Goal: Task Accomplishment & Management: Manage account settings

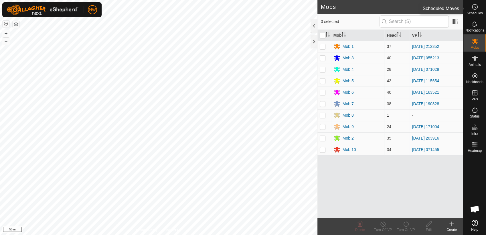
click at [475, 8] on icon at bounding box center [475, 7] width 1 height 2
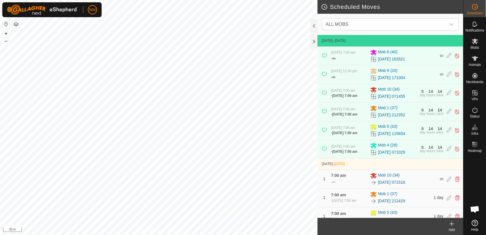
click at [452, 223] on icon at bounding box center [451, 223] width 7 height 7
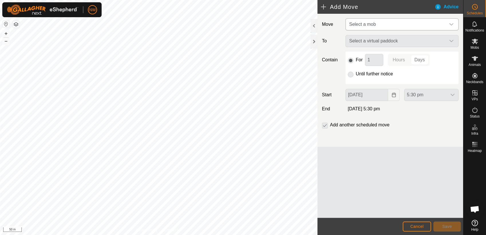
click at [451, 23] on icon "dropdown trigger" at bounding box center [451, 24] width 5 height 5
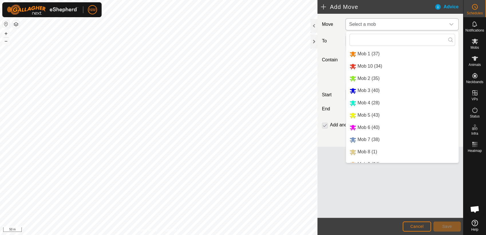
click at [360, 77] on li "Mob 2 (35)" at bounding box center [402, 79] width 112 height 12
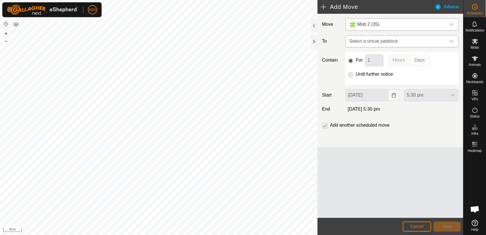
click at [451, 40] on icon "dropdown trigger" at bounding box center [451, 41] width 5 height 5
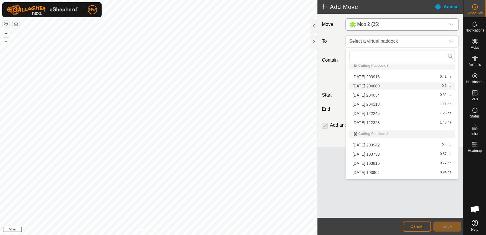
scroll to position [572, 0]
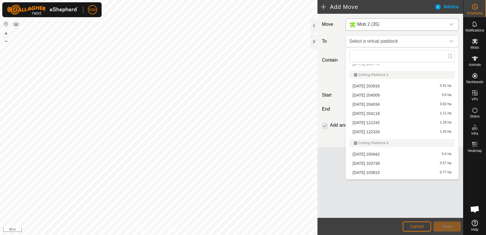
click at [374, 93] on li "2025-03-15 204009 0.6 ha" at bounding box center [402, 95] width 106 height 9
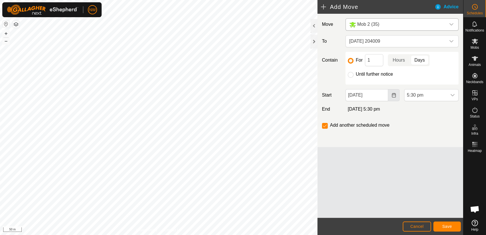
click at [392, 94] on icon "Choose Date" at bounding box center [393, 95] width 5 height 5
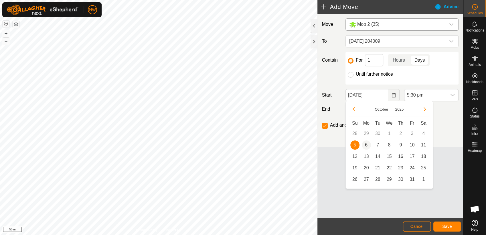
click at [365, 144] on span "6" at bounding box center [366, 144] width 9 height 9
type input "06 Oct, 2025"
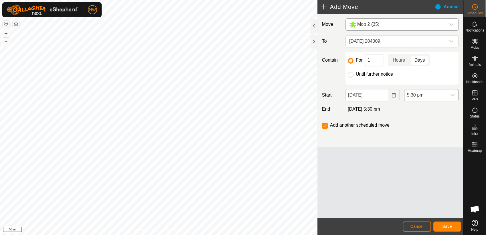
click at [453, 94] on icon "dropdown trigger" at bounding box center [452, 95] width 5 height 5
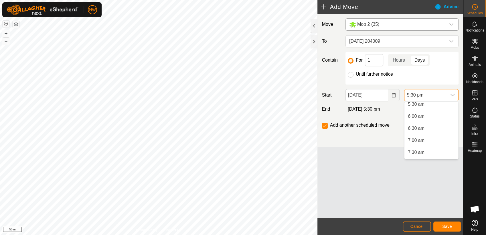
scroll to position [150, 0]
click at [422, 125] on li "7:00 am" at bounding box center [431, 125] width 54 height 11
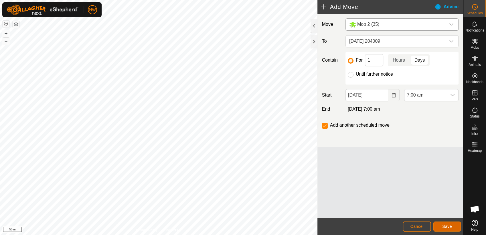
click at [449, 224] on span "Save" at bounding box center [447, 226] width 10 height 5
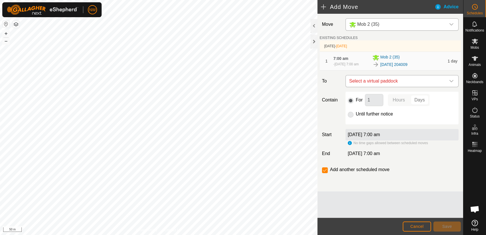
click at [453, 80] on icon "dropdown trigger" at bounding box center [451, 81] width 4 height 2
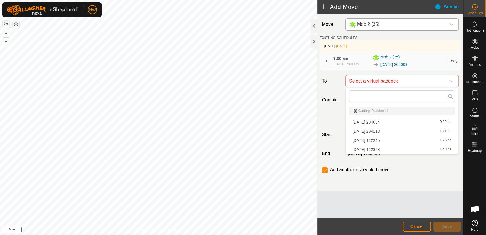
click at [382, 120] on li "2025-03-15 204034 0.82 ha" at bounding box center [402, 122] width 106 height 9
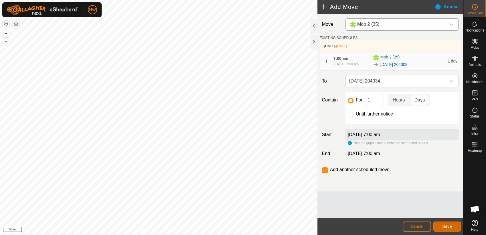
click at [446, 225] on span "Save" at bounding box center [447, 226] width 10 height 5
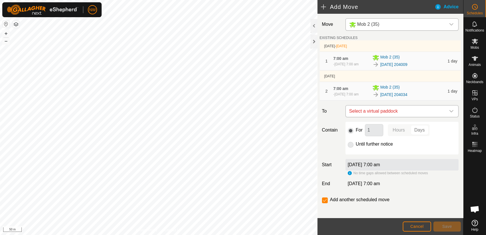
click at [449, 111] on icon "dropdown trigger" at bounding box center [451, 111] width 4 height 2
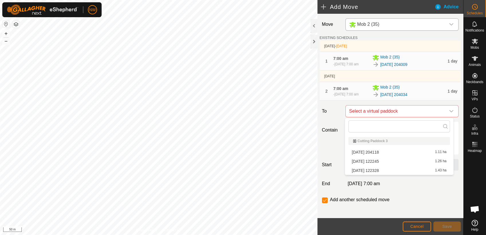
click at [379, 149] on li "2025-03-15 204118 1.11 ha" at bounding box center [399, 152] width 102 height 9
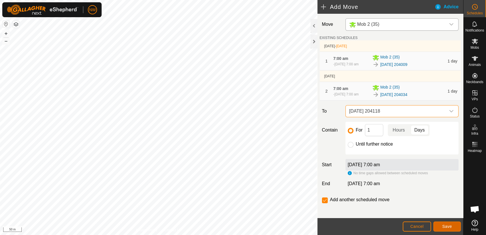
click at [445, 227] on span "Save" at bounding box center [447, 226] width 10 height 5
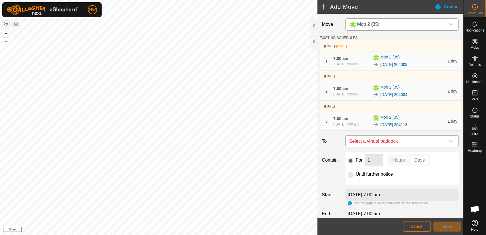
click at [449, 140] on icon "dropdown trigger" at bounding box center [451, 141] width 5 height 5
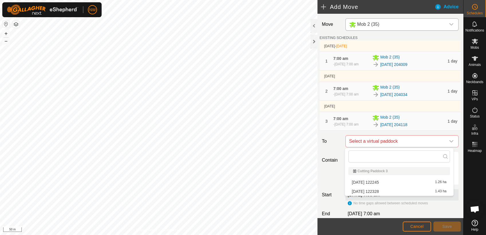
click at [381, 189] on li "2025-07-13 122328 1.43 ha" at bounding box center [399, 191] width 102 height 9
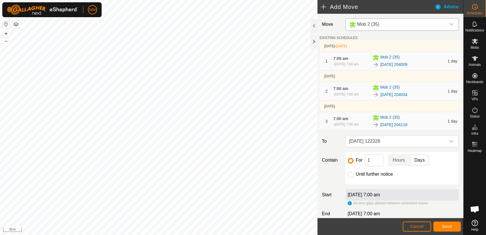
drag, startPoint x: 351, startPoint y: 175, endPoint x: 358, endPoint y: 181, distance: 9.1
click at [351, 175] on input "Until further notice" at bounding box center [351, 175] width 6 height 6
radio input "true"
checkbox input "false"
click at [445, 225] on span "Save" at bounding box center [447, 226] width 10 height 5
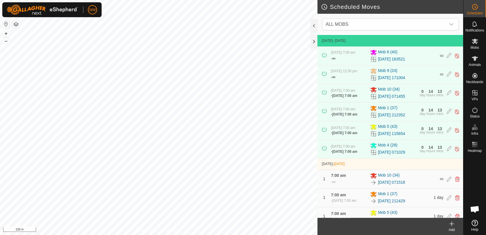
click at [453, 223] on icon at bounding box center [451, 223] width 4 height 0
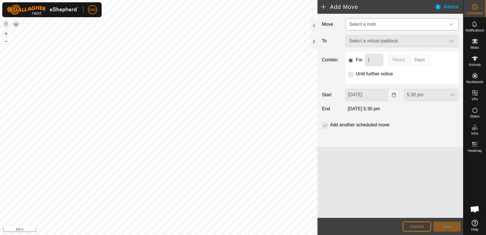
click at [451, 24] on icon "dropdown trigger" at bounding box center [451, 24] width 5 height 5
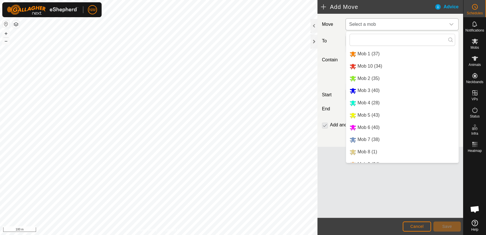
click at [362, 137] on li "Mob 7 (38)" at bounding box center [402, 140] width 112 height 12
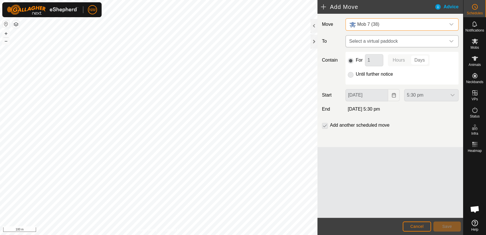
click at [451, 40] on icon "dropdown trigger" at bounding box center [451, 41] width 5 height 5
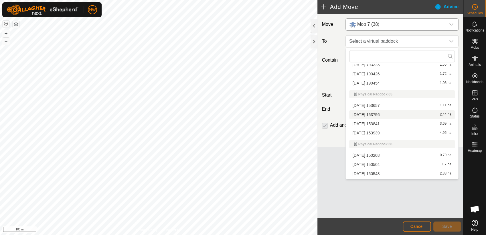
scroll to position [4060, 0]
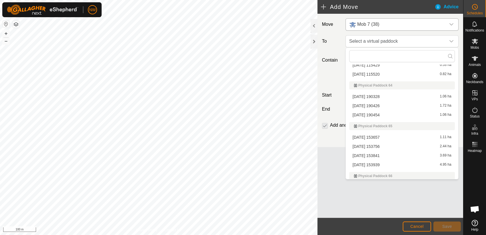
click at [373, 104] on li "2025-02-17 190426 1.72 ha" at bounding box center [402, 105] width 106 height 9
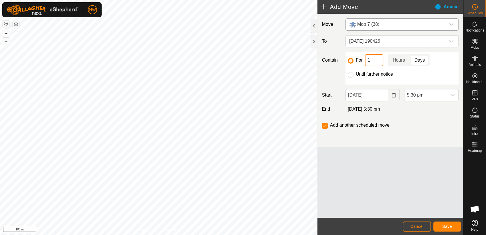
drag, startPoint x: 372, startPoint y: 60, endPoint x: 364, endPoint y: 59, distance: 8.4
click at [364, 59] on div "For 1 Hours Days" at bounding box center [402, 60] width 108 height 12
type input "2"
click at [417, 61] on p-togglebutton "Days" at bounding box center [420, 60] width 20 height 12
click at [393, 94] on icon "Choose Date" at bounding box center [394, 95] width 4 height 5
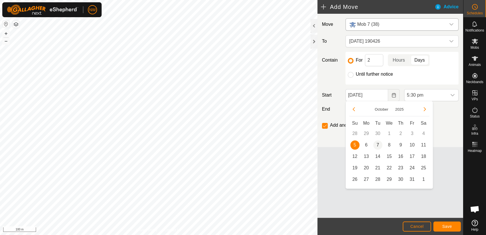
click at [377, 145] on span "7" at bounding box center [377, 144] width 9 height 9
type input "07 Oct, 2025"
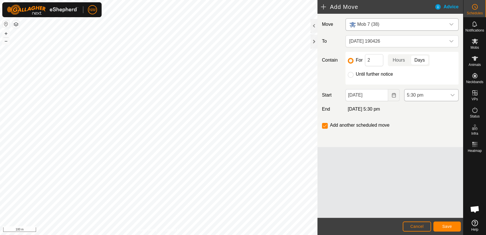
click at [452, 95] on icon "dropdown trigger" at bounding box center [452, 95] width 5 height 5
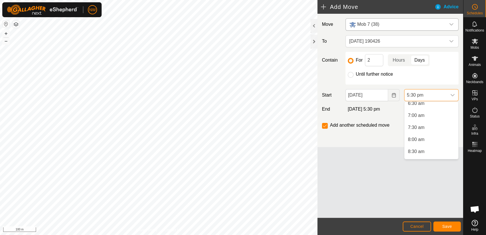
scroll to position [150, 0]
click at [419, 126] on li "7:00 am" at bounding box center [431, 125] width 54 height 11
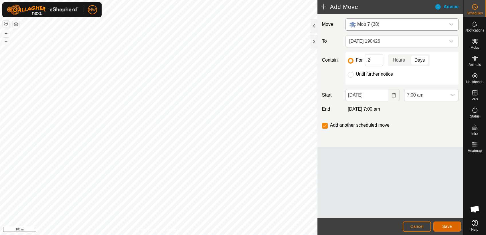
click at [444, 224] on span "Save" at bounding box center [447, 226] width 10 height 5
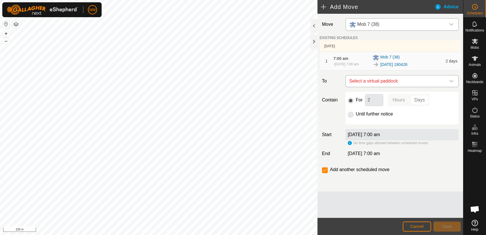
click at [451, 79] on icon "dropdown trigger" at bounding box center [451, 81] width 5 height 5
click at [325, 171] on input "checkbox" at bounding box center [325, 170] width 6 height 6
checkbox input "false"
click at [349, 113] on p-radiobutton at bounding box center [351, 113] width 6 height 7
click at [352, 115] on p-radiobutton at bounding box center [351, 113] width 6 height 7
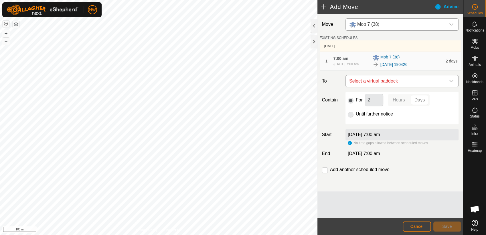
click at [453, 80] on icon "dropdown trigger" at bounding box center [451, 81] width 4 height 2
click at [420, 225] on span "Cancel" at bounding box center [416, 226] width 13 height 5
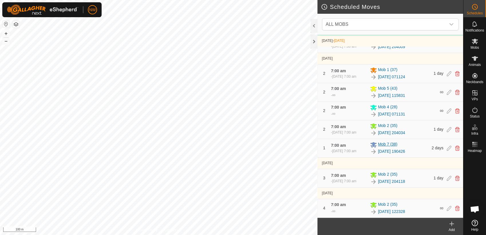
scroll to position [229, 0]
click at [447, 148] on icon at bounding box center [449, 147] width 5 height 5
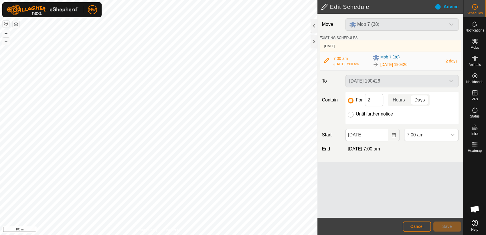
click at [352, 113] on input "Until further notice" at bounding box center [351, 115] width 6 height 6
radio input "true"
click at [444, 226] on span "Save" at bounding box center [447, 226] width 10 height 5
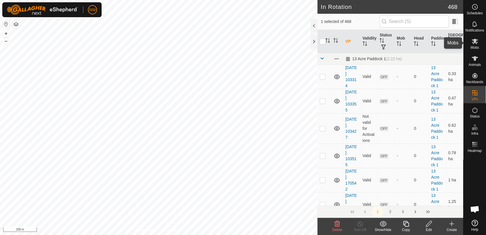
click at [474, 40] on icon at bounding box center [475, 41] width 6 height 5
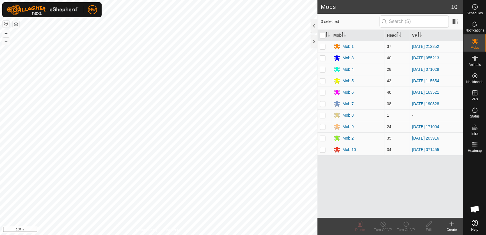
click at [324, 92] on p-checkbox at bounding box center [323, 92] width 6 height 5
checkbox input "true"
click at [405, 223] on icon at bounding box center [405, 223] width 7 height 7
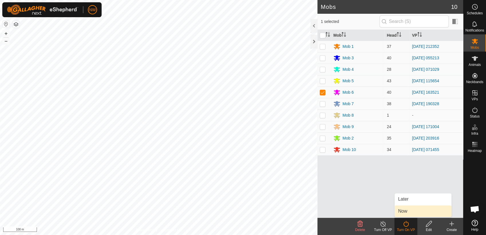
click at [407, 209] on link "Now" at bounding box center [423, 210] width 57 height 11
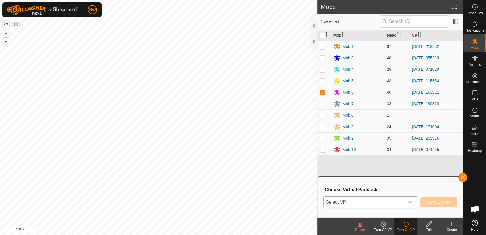
click at [411, 201] on icon "dropdown trigger" at bounding box center [409, 202] width 5 height 5
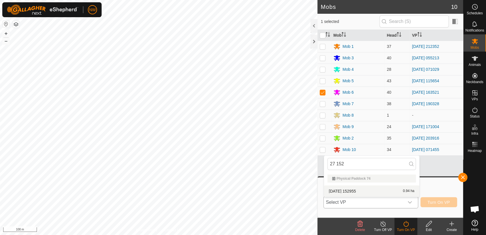
type input "27 152"
click at [357, 187] on li "2025-03-27 152955 0.94 ha" at bounding box center [371, 190] width 95 height 11
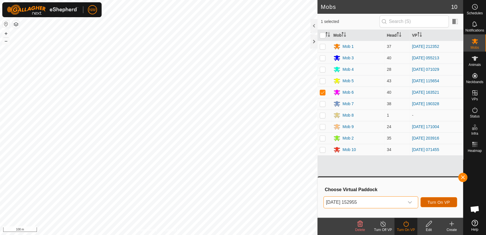
click at [438, 200] on span "Turn On VP" at bounding box center [438, 202] width 22 height 5
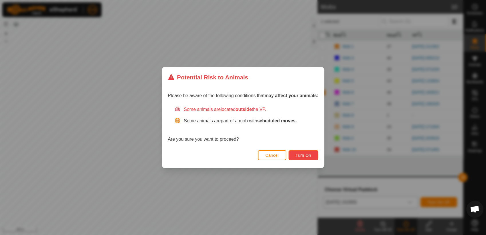
click at [305, 153] on span "Turn On" at bounding box center [303, 155] width 15 height 5
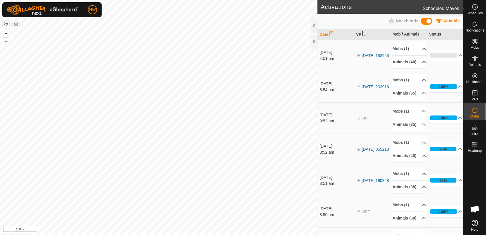
click at [474, 8] on icon at bounding box center [474, 6] width 7 height 7
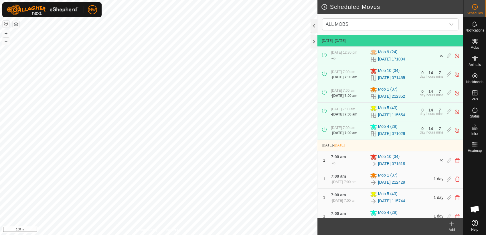
click at [453, 224] on icon at bounding box center [451, 223] width 7 height 7
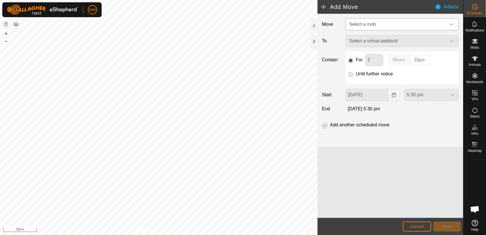
click at [451, 23] on icon "dropdown trigger" at bounding box center [451, 24] width 5 height 5
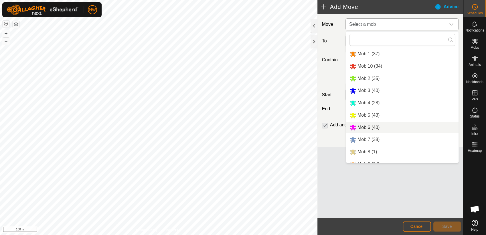
click at [366, 126] on li "Mob 6 (40)" at bounding box center [402, 128] width 112 height 12
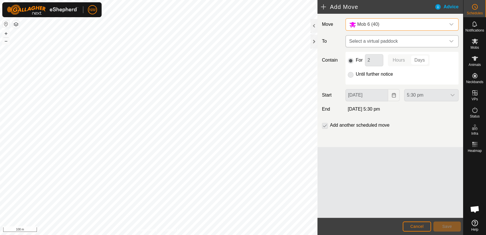
click at [451, 40] on icon "dropdown trigger" at bounding box center [451, 41] width 5 height 5
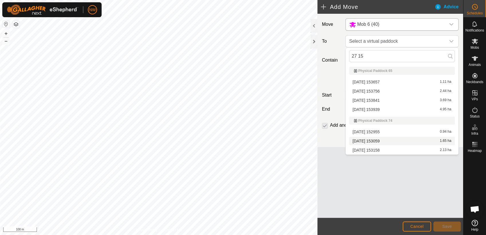
type input "27 15"
click at [370, 140] on li "2025-03-27 153059 1.65 ha" at bounding box center [402, 140] width 106 height 9
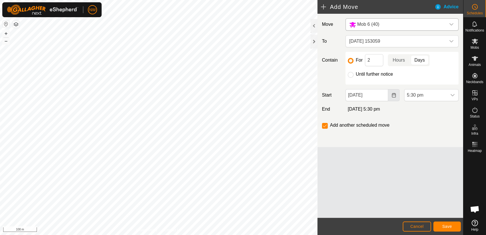
click at [393, 95] on icon "Choose Date" at bounding box center [393, 95] width 5 height 5
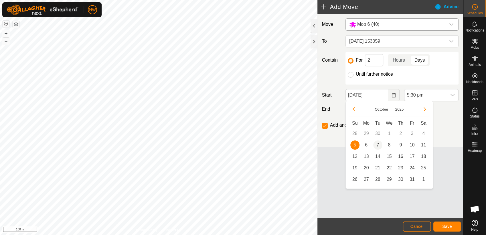
click at [378, 143] on span "7" at bounding box center [377, 144] width 9 height 9
type input "07 Oct, 2025"
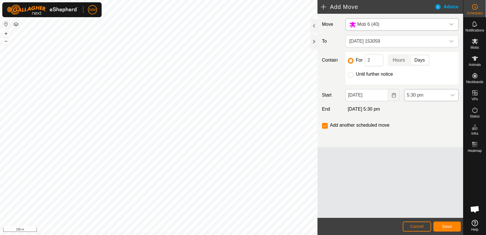
click at [451, 94] on icon "dropdown trigger" at bounding box center [452, 95] width 5 height 5
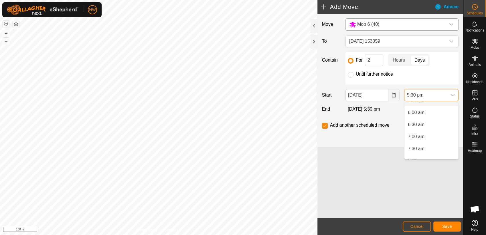
scroll to position [150, 0]
click at [420, 122] on li "7:00 am" at bounding box center [431, 125] width 54 height 11
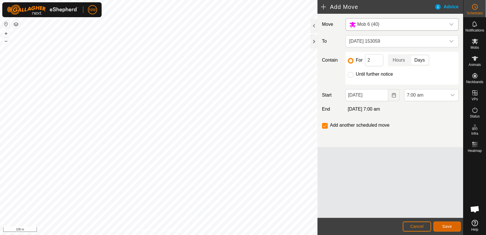
click at [446, 225] on span "Save" at bounding box center [447, 226] width 10 height 5
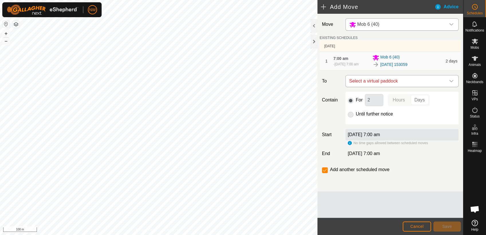
click at [451, 81] on icon "dropdown trigger" at bounding box center [451, 81] width 5 height 5
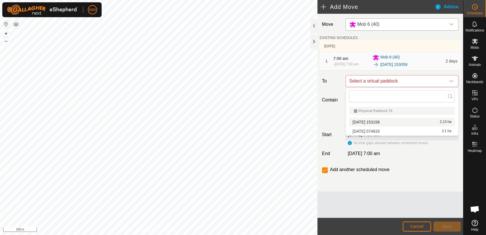
click at [383, 120] on li "2025-03-27 153158 2.13 ha" at bounding box center [402, 122] width 106 height 9
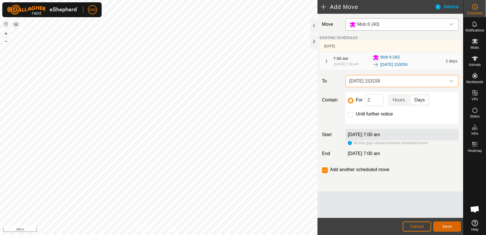
click at [445, 225] on span "Save" at bounding box center [447, 226] width 10 height 5
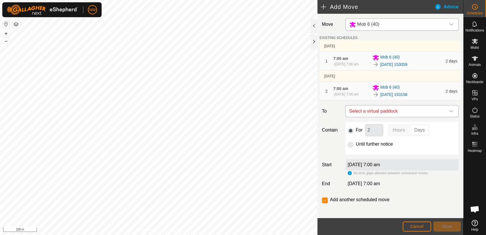
click at [449, 110] on icon "dropdown trigger" at bounding box center [451, 111] width 4 height 2
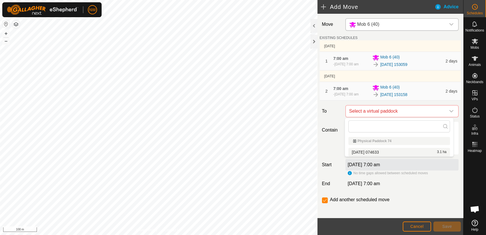
click at [381, 150] on li "2025-05-11 074633 3.1 ha" at bounding box center [399, 152] width 102 height 9
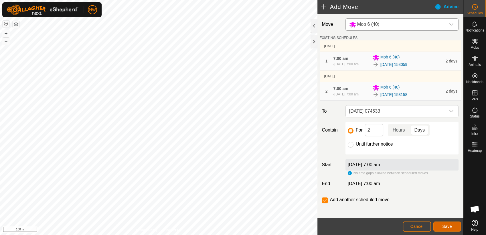
click at [445, 226] on span "Save" at bounding box center [447, 226] width 10 height 5
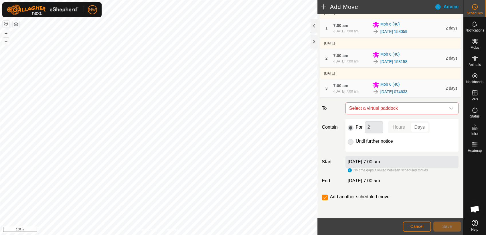
scroll to position [33, 0]
click at [449, 106] on icon "dropdown trigger" at bounding box center [451, 108] width 5 height 5
click at [452, 172] on div "Move Mob 6 (40) EXISTING SCHEDULES 7 Oct 2025 1 7:00 am - 9 Oct 2025, 7:00 am M…" at bounding box center [390, 99] width 146 height 237
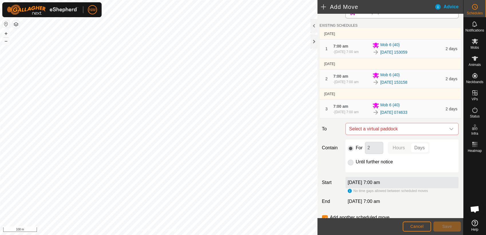
scroll to position [0, 0]
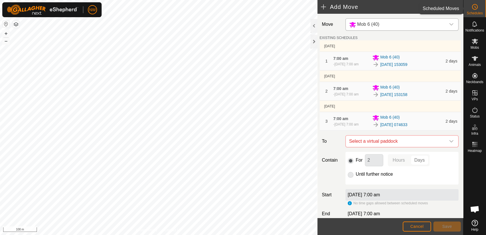
click at [476, 6] on icon at bounding box center [474, 6] width 7 height 7
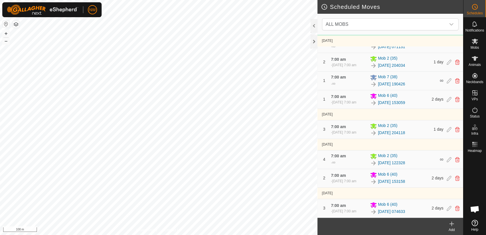
scroll to position [278, 0]
click at [447, 209] on icon at bounding box center [449, 207] width 5 height 5
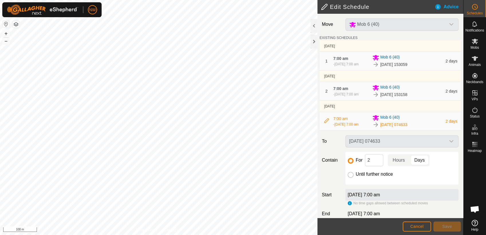
click at [349, 173] on input "Until further notice" at bounding box center [351, 175] width 6 height 6
radio input "true"
click at [447, 225] on span "Save" at bounding box center [447, 226] width 10 height 5
